Goal: Book appointment/travel/reservation

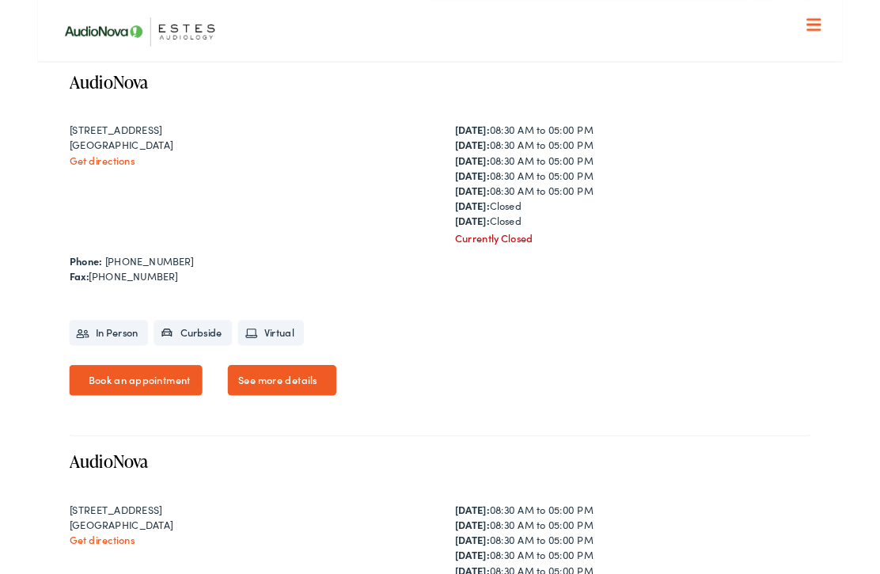
scroll to position [892, 0]
click at [120, 431] on link "Book an appointment" at bounding box center [108, 414] width 146 height 33
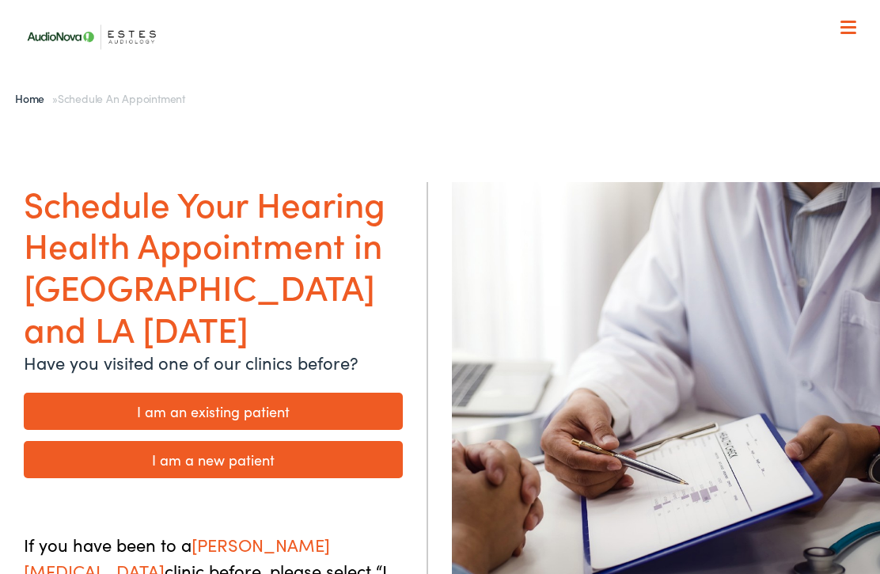
click at [329, 441] on link "I am a new patient" at bounding box center [213, 459] width 379 height 37
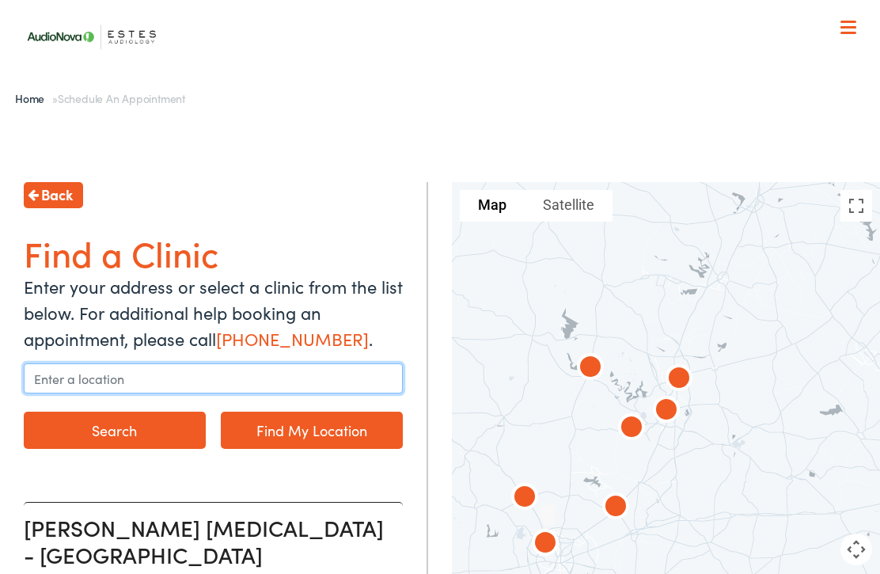
click at [146, 373] on input "text" at bounding box center [213, 378] width 379 height 30
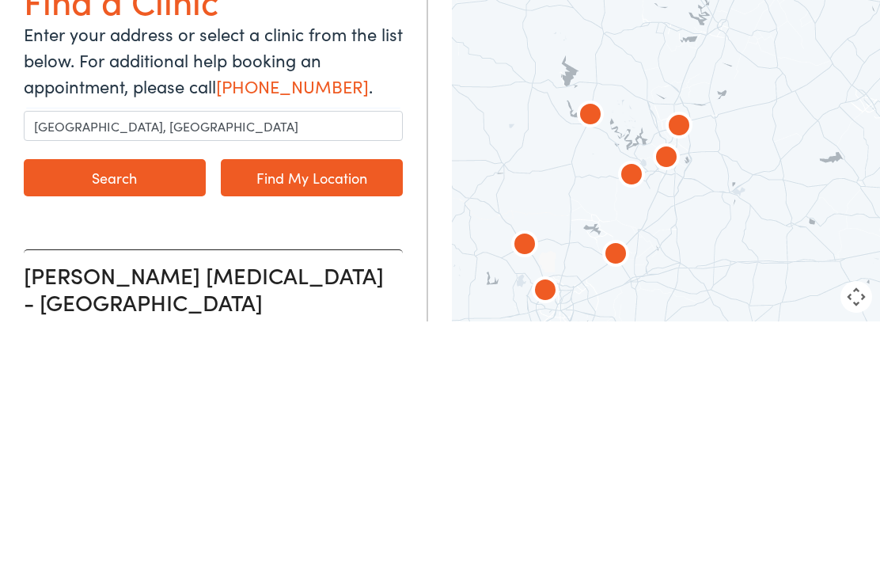
scroll to position [252, 0]
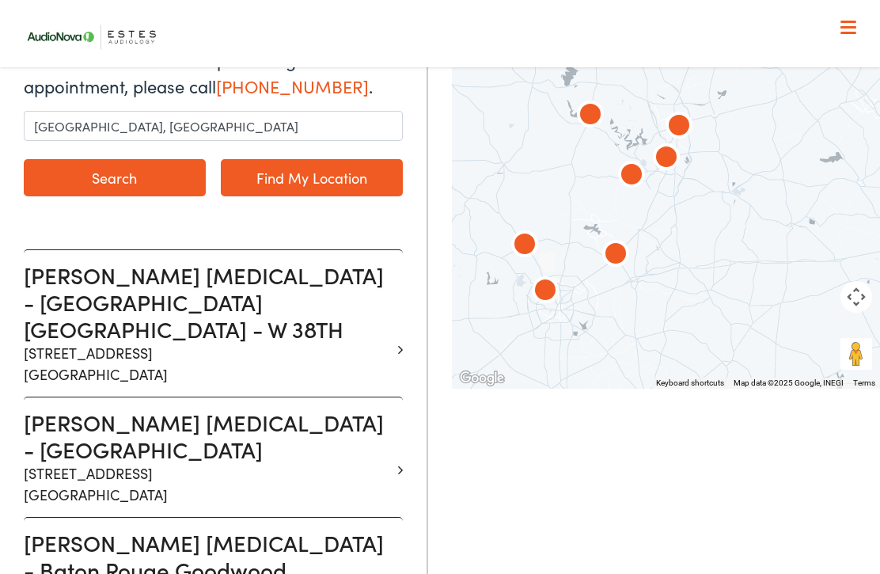
click at [346, 187] on link "Find My Location" at bounding box center [312, 177] width 182 height 37
type input "Buchanan Dam, Texas"
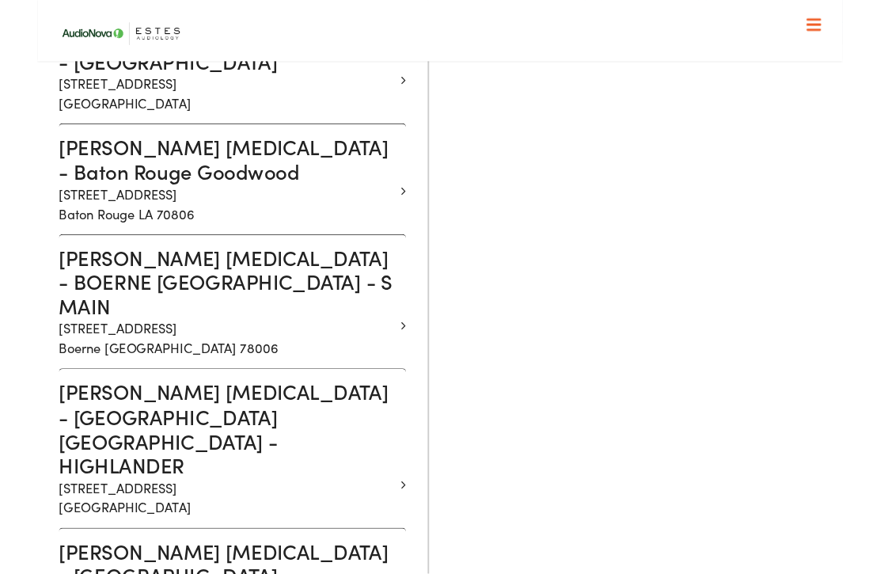
scroll to position [634, 0]
click at [167, 415] on h3 "Estes Audiology - MARBLE FALLS TX - HIGHLANDER" at bounding box center [207, 468] width 367 height 106
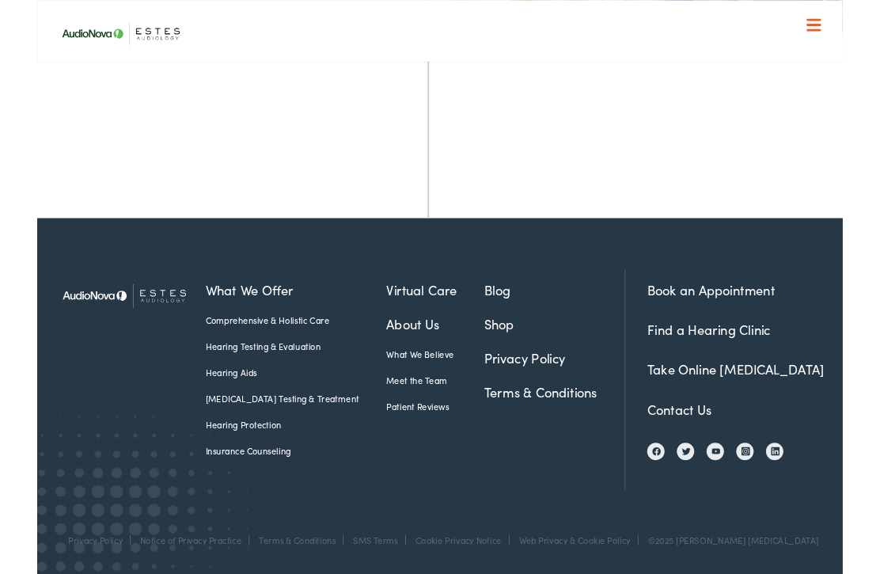
scroll to position [593, 0]
click at [394, 392] on link "What We Believe" at bounding box center [434, 387] width 107 height 14
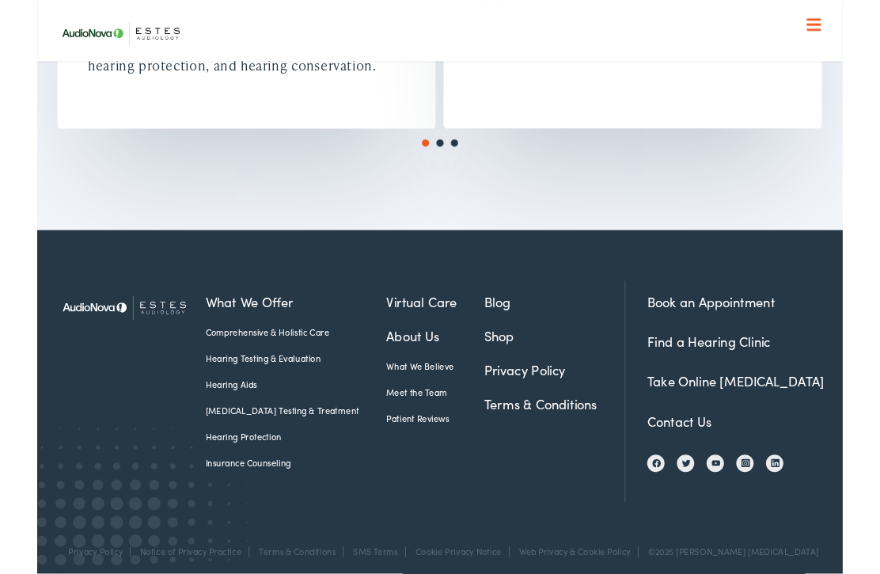
scroll to position [2587, 0]
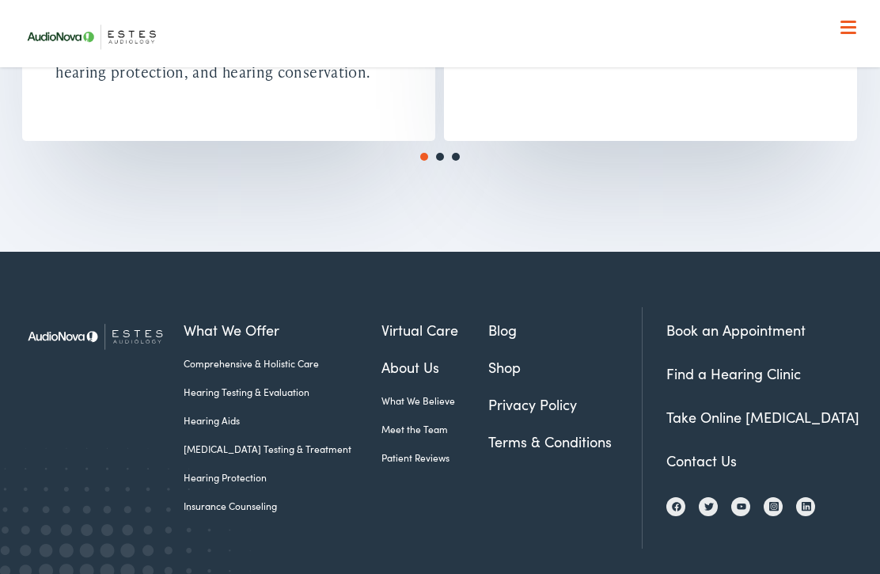
click at [733, 410] on link "Take Online [MEDICAL_DATA]" at bounding box center [762, 417] width 193 height 20
